Goal: Transaction & Acquisition: Purchase product/service

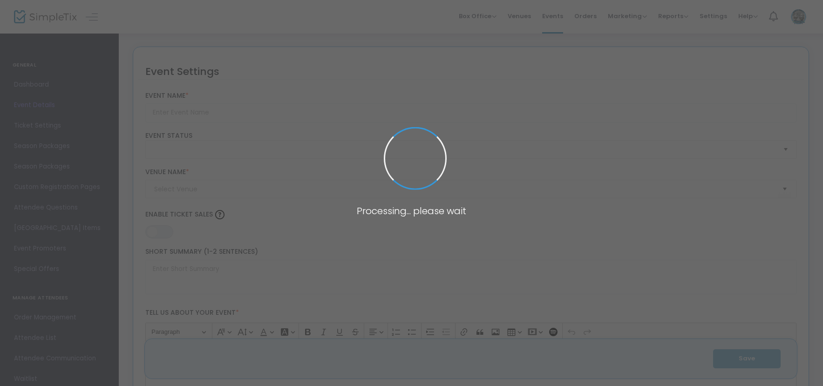
type input "Paramount 80s End of Summer Concert"
type textarea "Celebrate the end of summer with our favorite band PARAMOUNT! Join us for a gre…"
type input "Buy Tickets"
type input "[GEOGRAPHIC_DATA]"
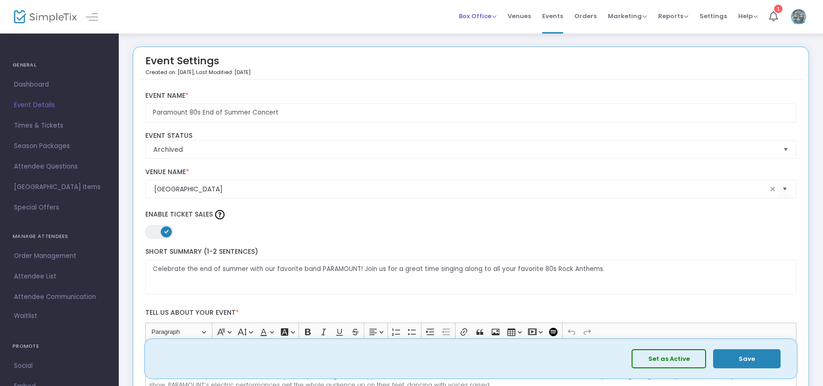
click at [487, 14] on span "Box Office" at bounding box center [478, 16] width 38 height 9
click at [494, 26] on li "Sell Tickets" at bounding box center [492, 31] width 67 height 18
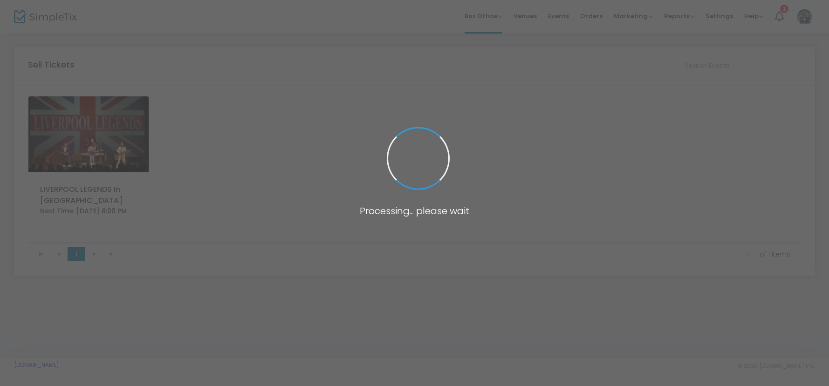
click at [90, 116] on body "Processing... please wait Box Office Sell Tickets Bookings Sell Season Pass Ven…" at bounding box center [414, 193] width 829 height 386
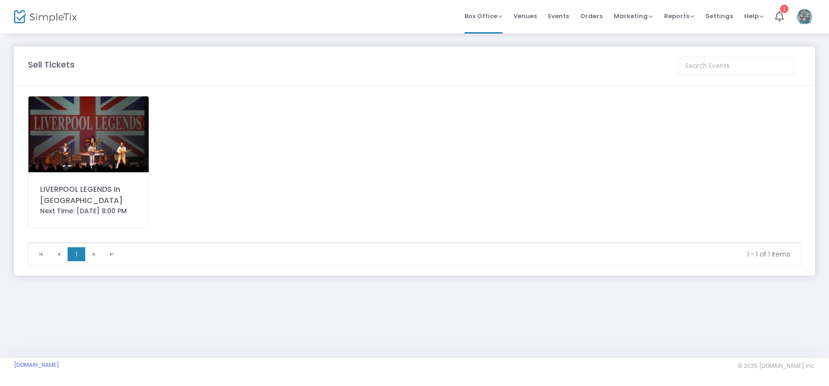
click at [96, 119] on img at bounding box center [88, 134] width 120 height 76
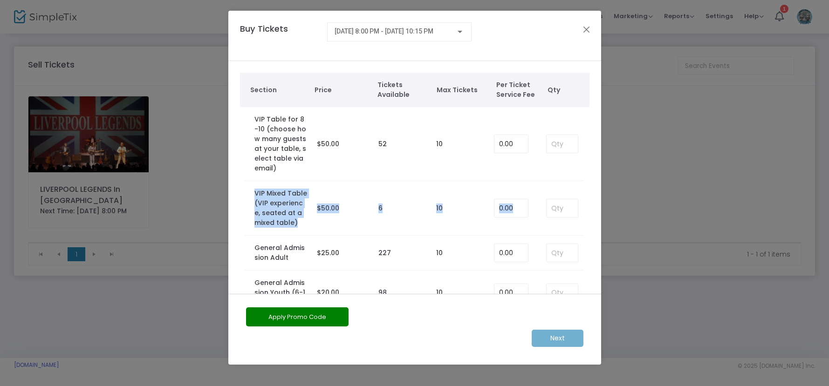
drag, startPoint x: 602, startPoint y: 148, endPoint x: 614, endPoint y: 233, distance: 85.3
click at [614, 233] on ngb-modal-window "Buy Tickets [DATE] 8:00 PM - [DATE] 10:15 PM Section Price Tickets Available Ma…" at bounding box center [414, 193] width 829 height 386
drag, startPoint x: 614, startPoint y: 233, endPoint x: 551, endPoint y: 254, distance: 66.6
click at [551, 254] on input at bounding box center [562, 253] width 31 height 18
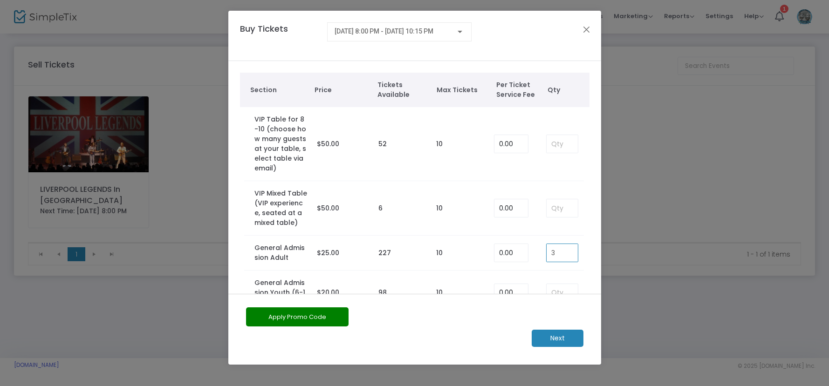
type input "3"
click at [308, 313] on button "Apply Promo Code" at bounding box center [297, 317] width 103 height 19
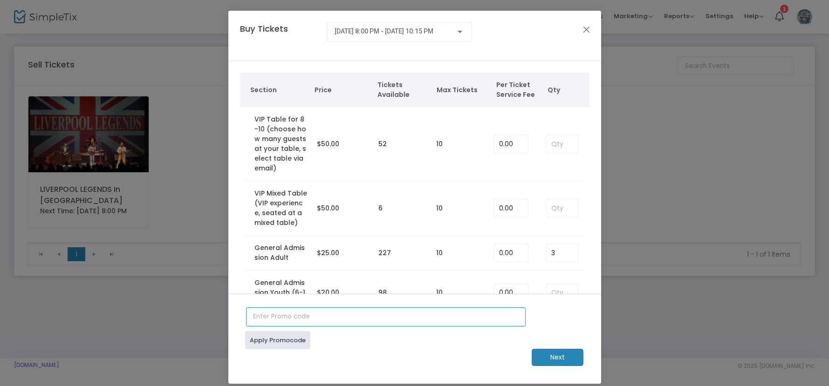
click at [347, 316] on input "text" at bounding box center [386, 317] width 280 height 19
type input "COPGA"
click at [271, 336] on link "Apply Promocode" at bounding box center [277, 340] width 65 height 18
click at [567, 356] on m-button "Next" at bounding box center [558, 357] width 52 height 17
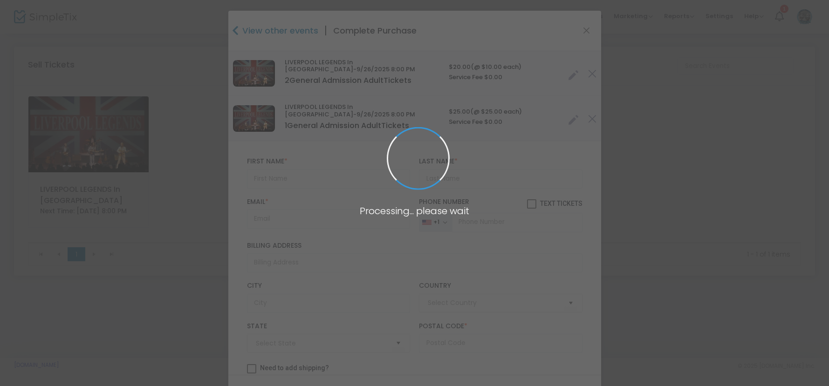
type input "[GEOGRAPHIC_DATA]"
type input "[US_STATE]"
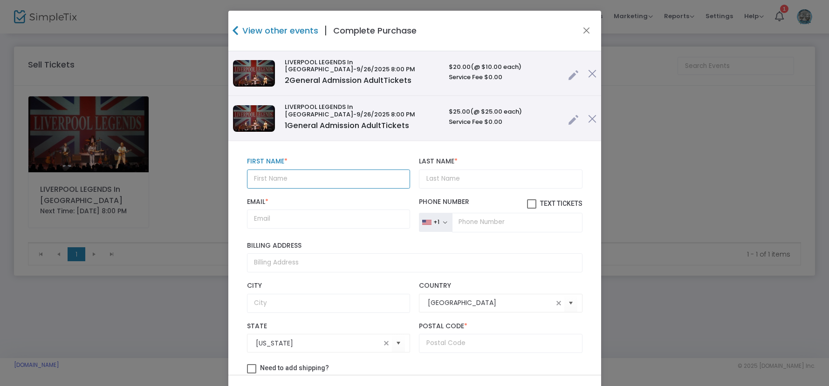
click at [268, 172] on input "text" at bounding box center [328, 179] width 163 height 19
type input "[PERSON_NAME]"
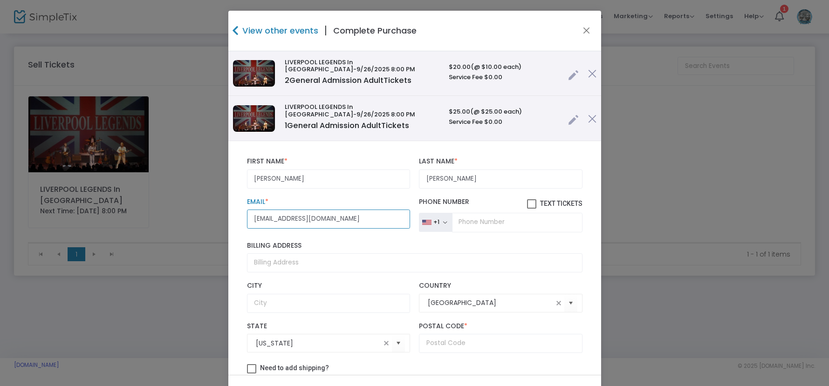
type input "[EMAIL_ADDRESS][DOMAIN_NAME]"
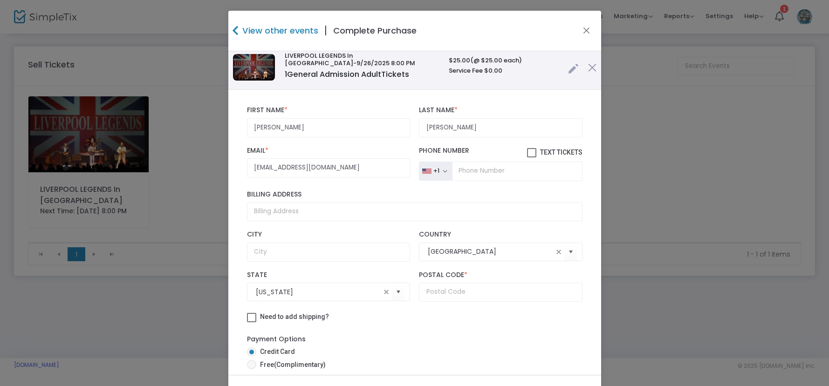
scroll to position [69, 0]
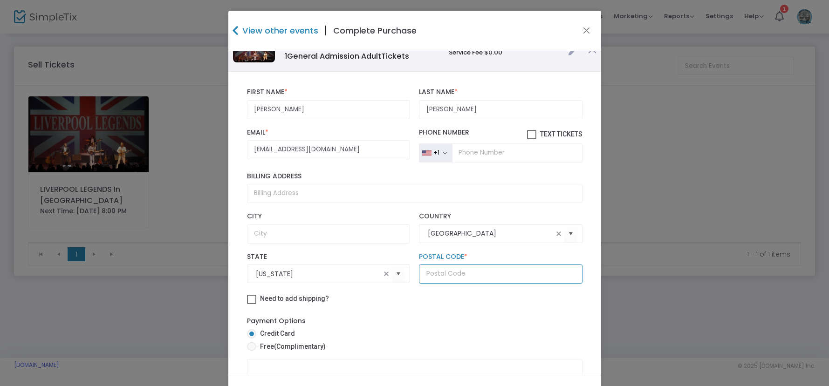
click at [459, 270] on input "text" at bounding box center [500, 274] width 163 height 19
type input "67124"
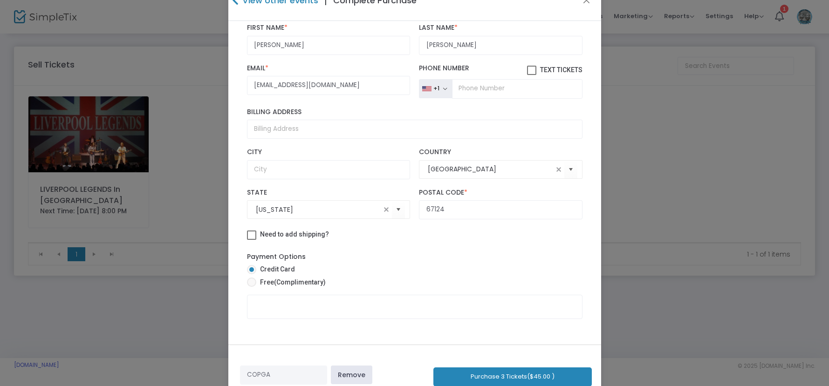
scroll to position [39, 0]
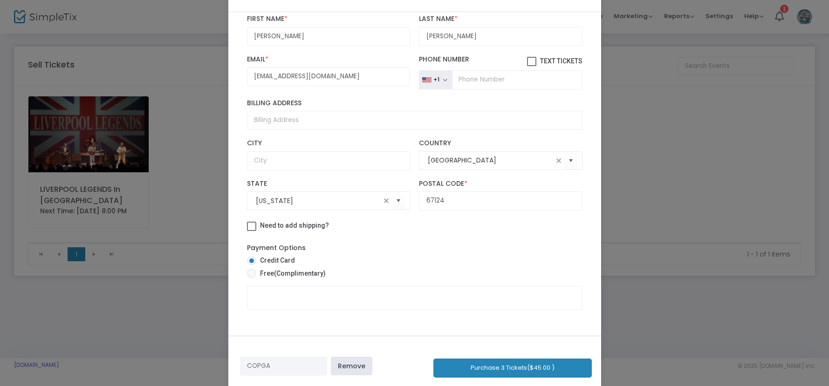
click at [470, 373] on button "Purchase 3 Tickets ($45.00 )" at bounding box center [512, 368] width 158 height 19
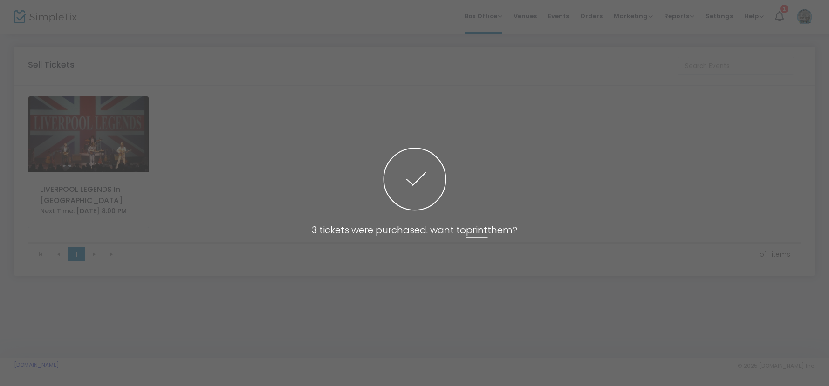
click at [480, 235] on link "print" at bounding box center [476, 231] width 21 height 14
